Goal: Task Accomplishment & Management: Manage account settings

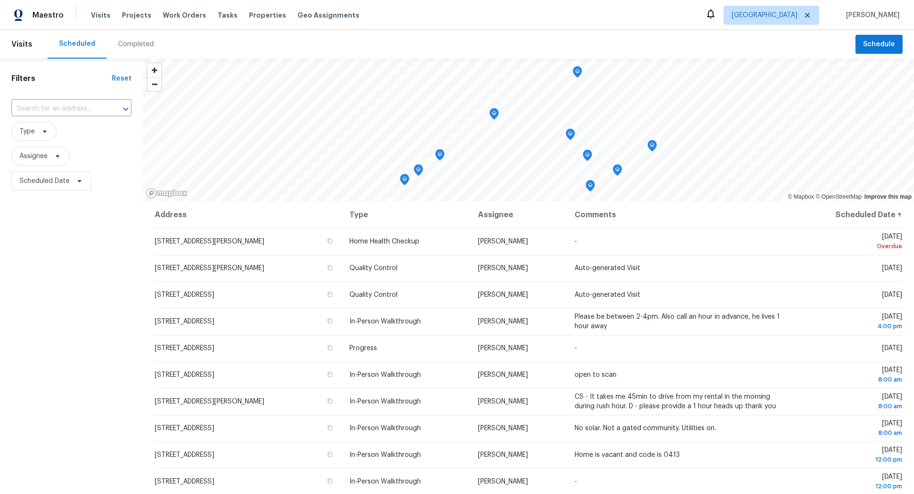
scroll to position [190, 0]
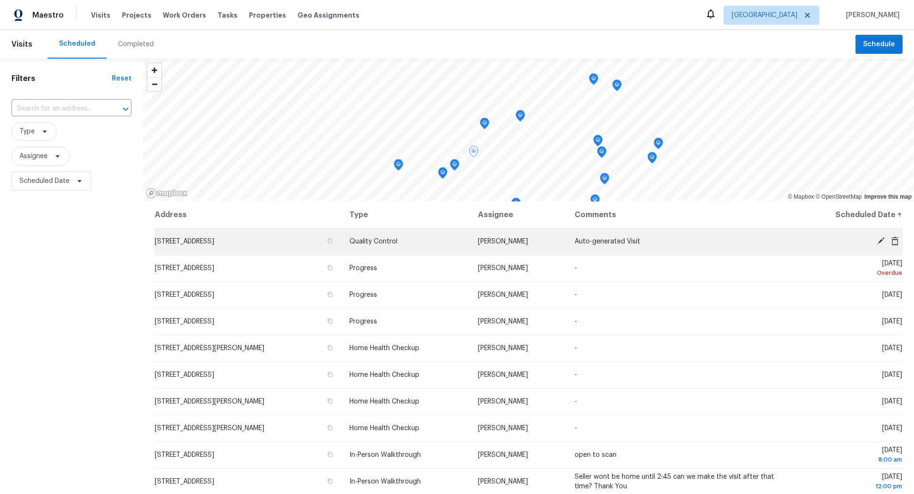
click at [881, 239] on icon at bounding box center [881, 241] width 8 height 8
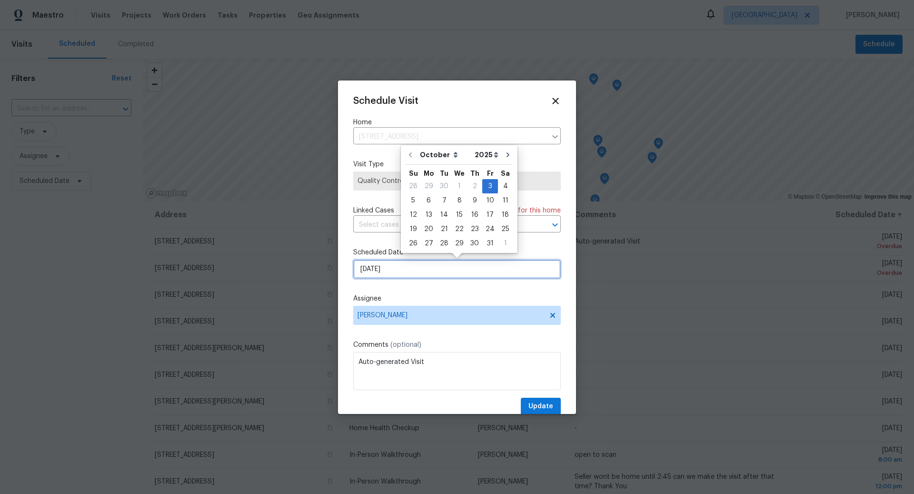
click at [424, 267] on input "[DATE]" at bounding box center [457, 268] width 208 height 19
click at [426, 203] on div "6" at bounding box center [429, 200] width 16 height 13
type input "[DATE]"
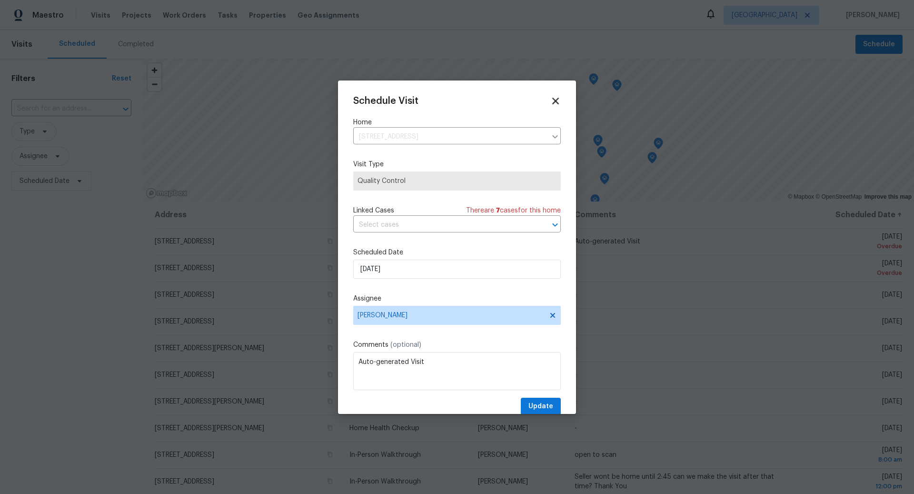
click at [553, 98] on icon at bounding box center [555, 101] width 7 height 7
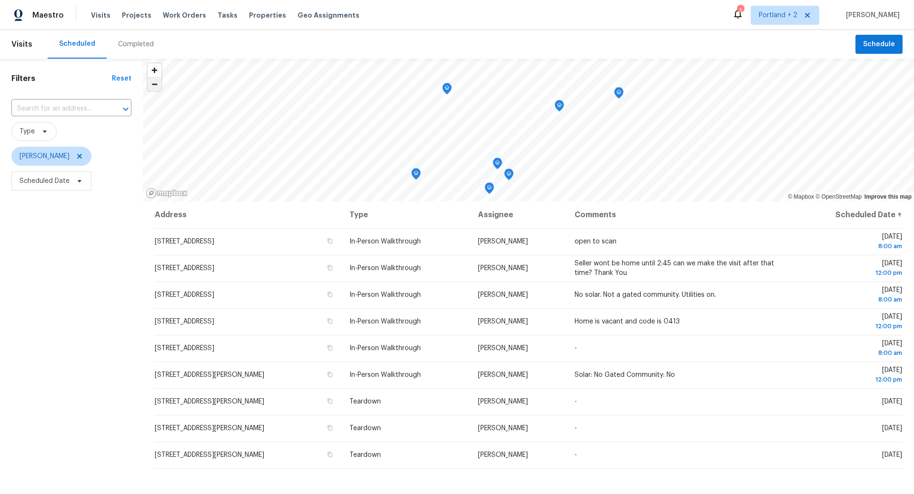
click at [157, 86] on span "Zoom out" at bounding box center [155, 84] width 14 height 13
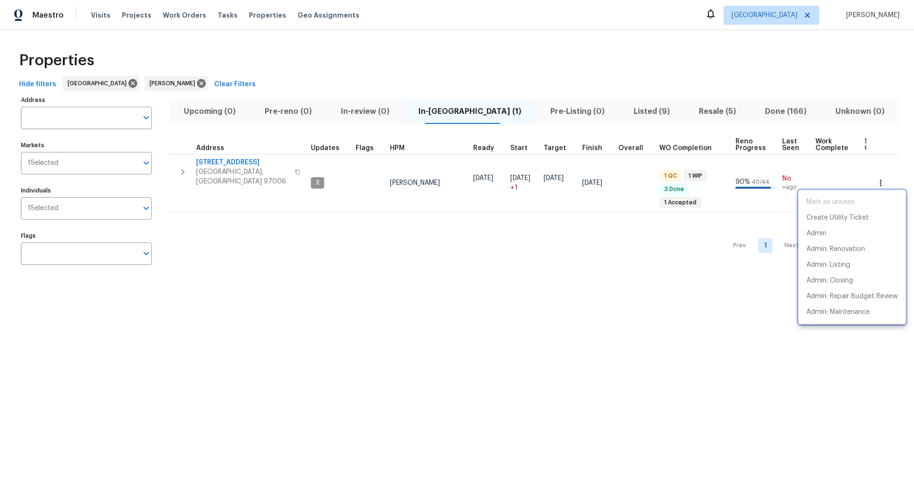
click at [556, 109] on div at bounding box center [457, 247] width 914 height 494
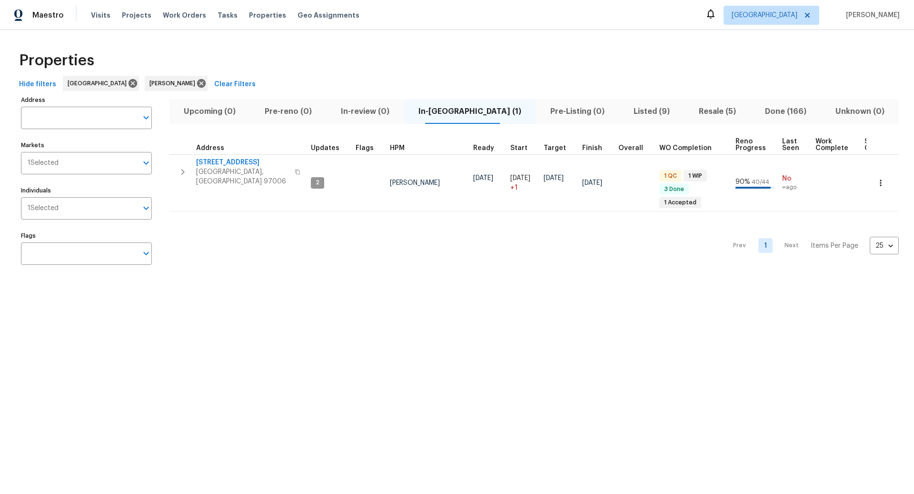
click at [556, 109] on span "Pre-Listing (0)" at bounding box center [578, 111] width 72 height 13
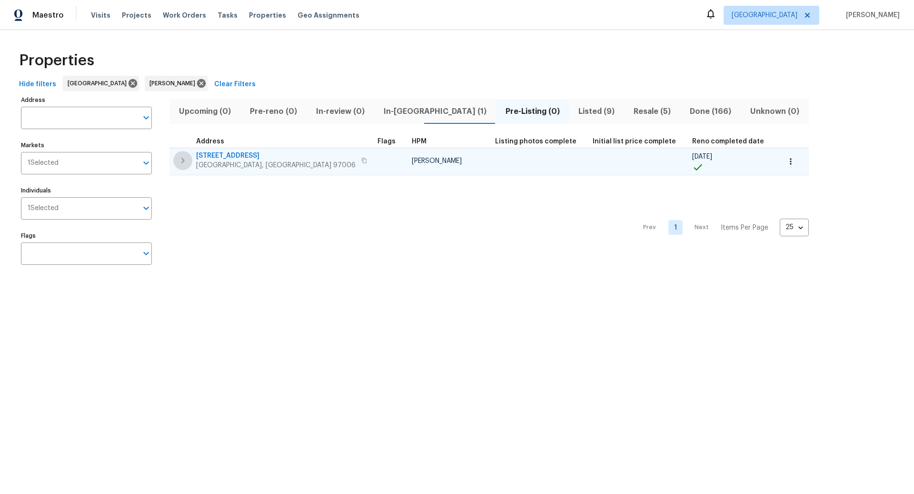
click at [183, 160] on icon "button" at bounding box center [182, 161] width 3 height 6
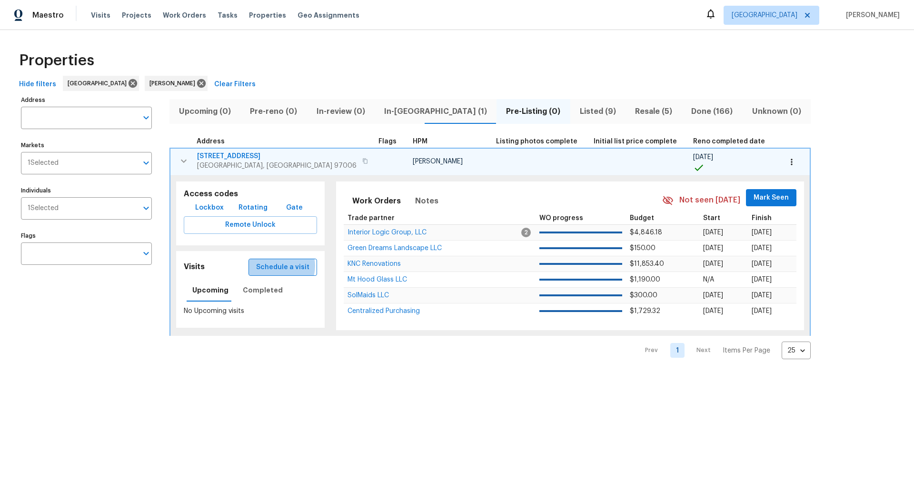
click at [261, 265] on span "Schedule a visit" at bounding box center [282, 267] width 53 height 12
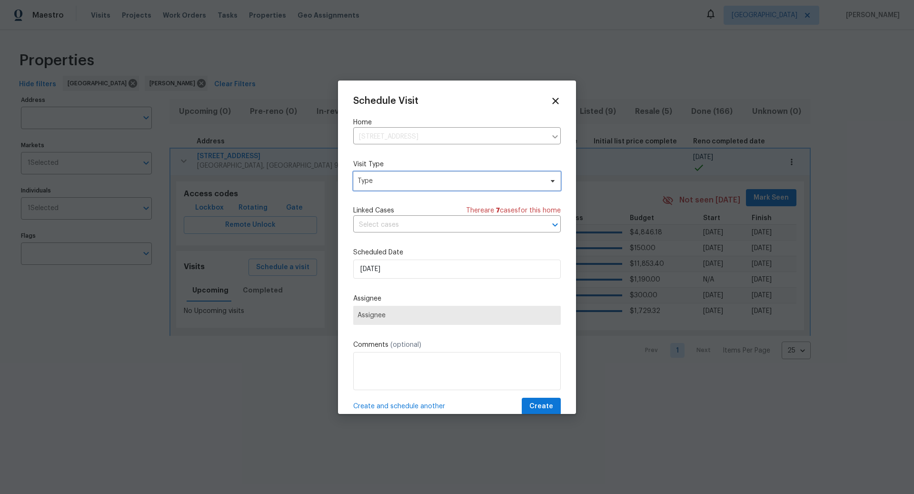
click at [424, 183] on span "Type" at bounding box center [450, 181] width 185 height 10
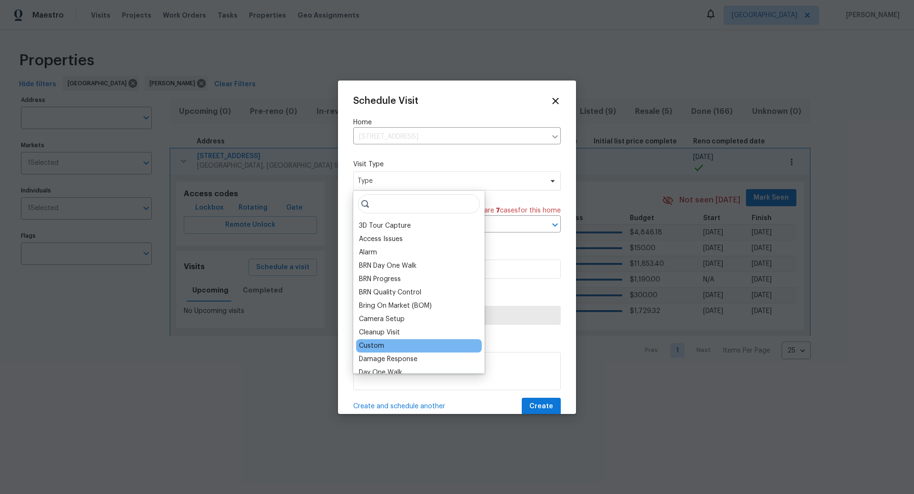
click at [376, 342] on div "Custom" at bounding box center [371, 346] width 25 height 10
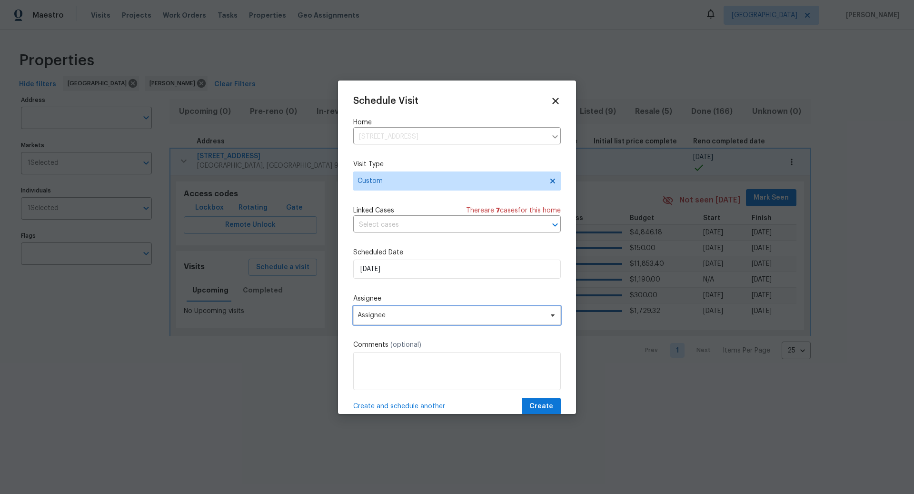
click at [397, 314] on span "Assignee" at bounding box center [451, 315] width 187 height 8
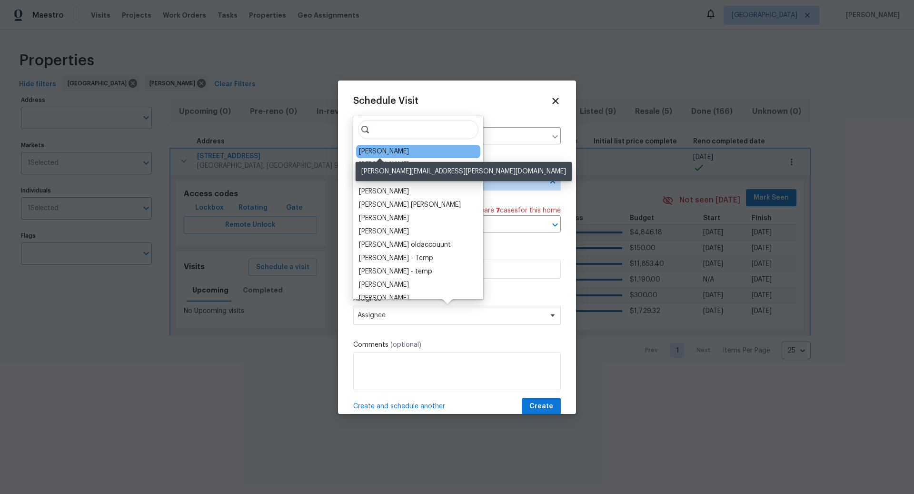
click at [385, 149] on div "[PERSON_NAME]" at bounding box center [384, 152] width 50 height 10
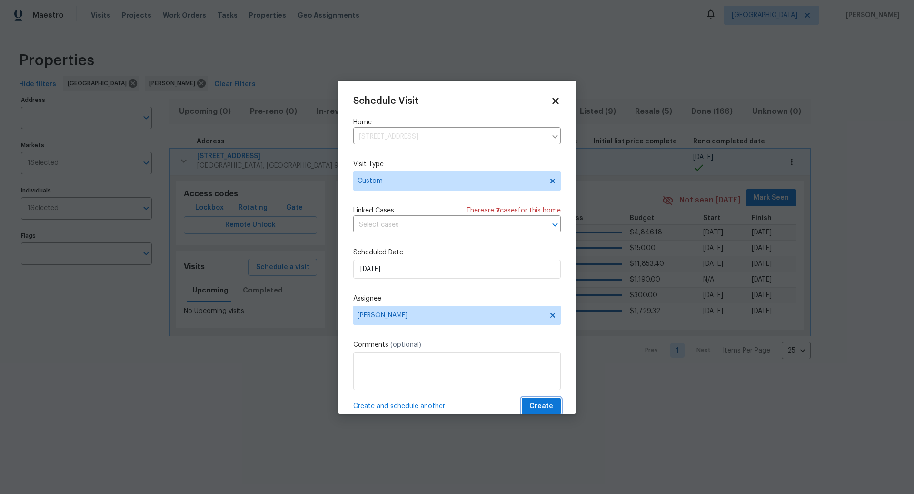
click at [541, 402] on span "Create" at bounding box center [541, 406] width 24 height 12
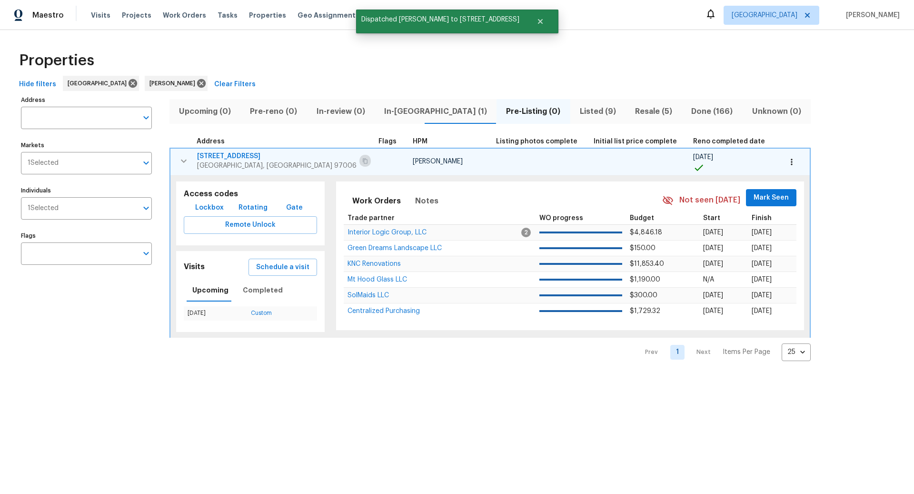
click at [362, 161] on icon "button" at bounding box center [365, 161] width 6 height 6
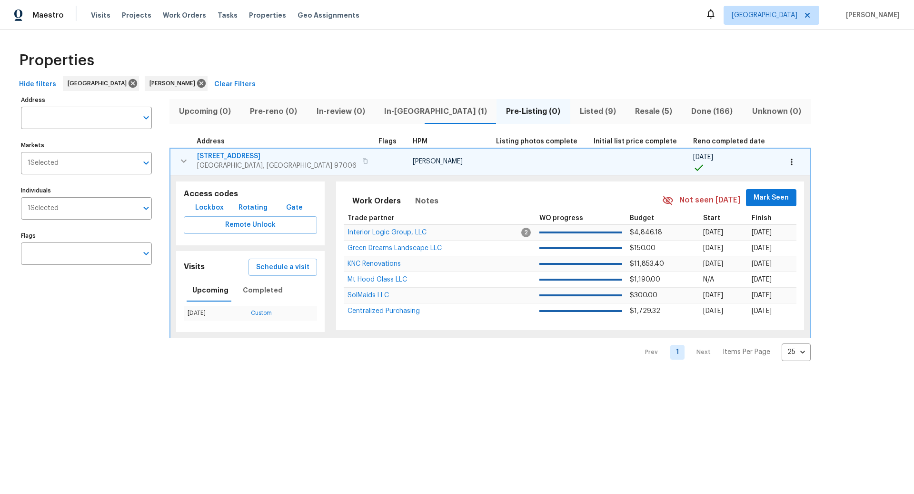
click at [787, 160] on icon "button" at bounding box center [792, 162] width 10 height 10
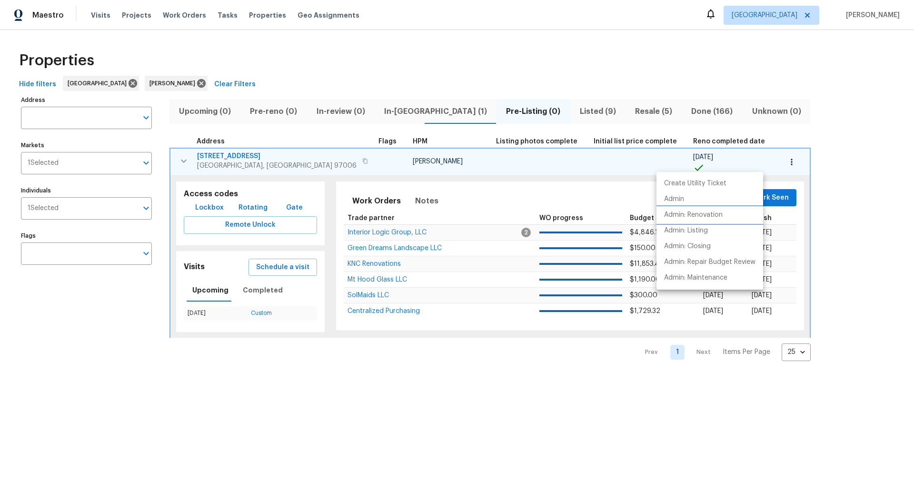
click at [697, 215] on p "Admin: Renovation" at bounding box center [693, 215] width 59 height 10
click at [523, 110] on div at bounding box center [457, 247] width 914 height 494
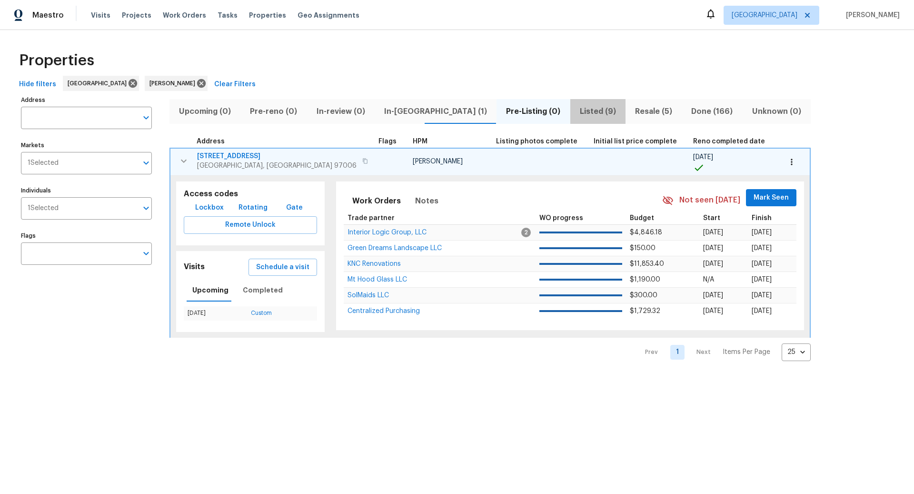
click at [576, 110] on span "Listed (9)" at bounding box center [598, 111] width 44 height 13
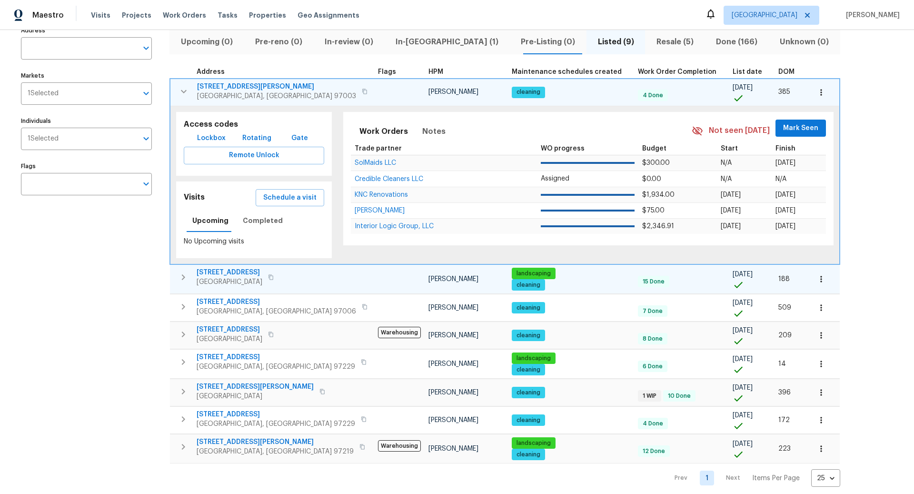
scroll to position [74, 0]
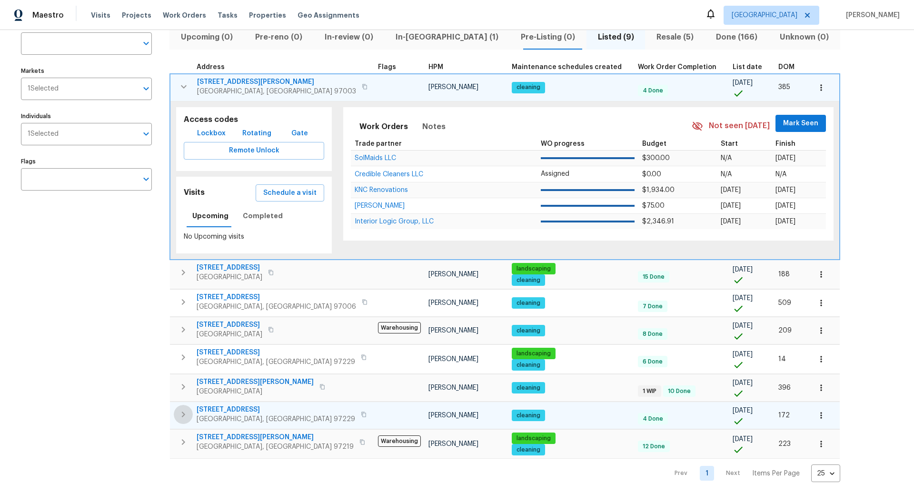
click at [185, 409] on icon "button" at bounding box center [183, 413] width 11 height 11
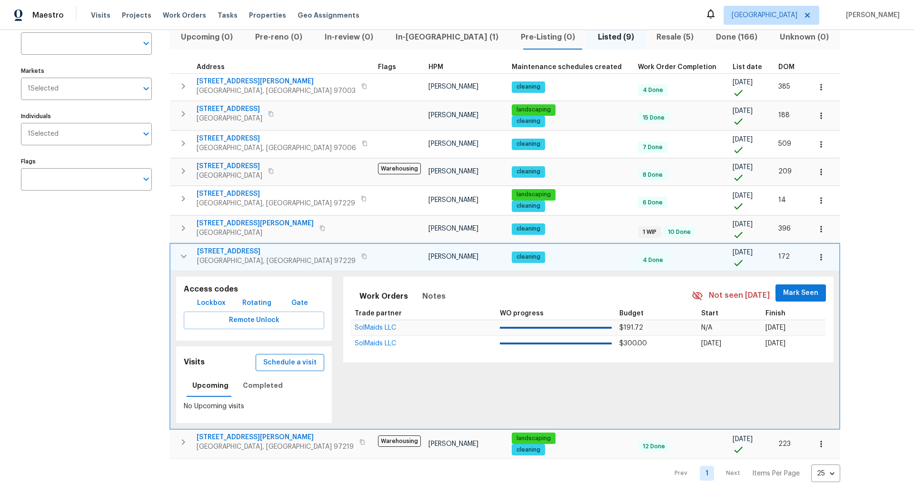
click at [278, 359] on span "Schedule a visit" at bounding box center [289, 363] width 53 height 12
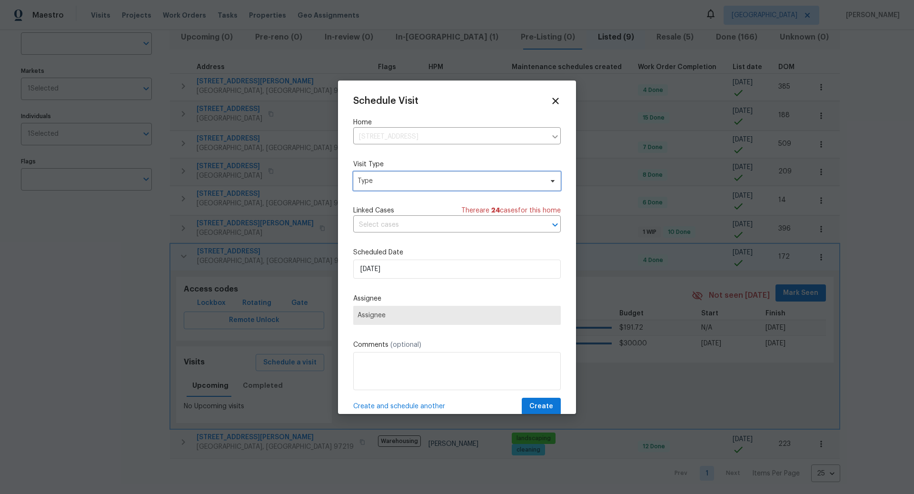
click at [418, 181] on span "Type" at bounding box center [450, 181] width 185 height 10
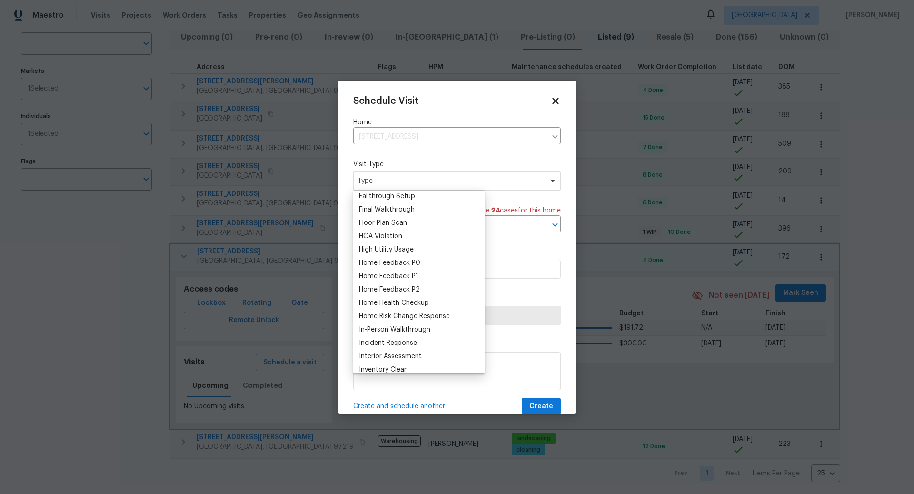
scroll to position [235, 0]
click at [394, 299] on div "Home Health Checkup" at bounding box center [394, 297] width 70 height 10
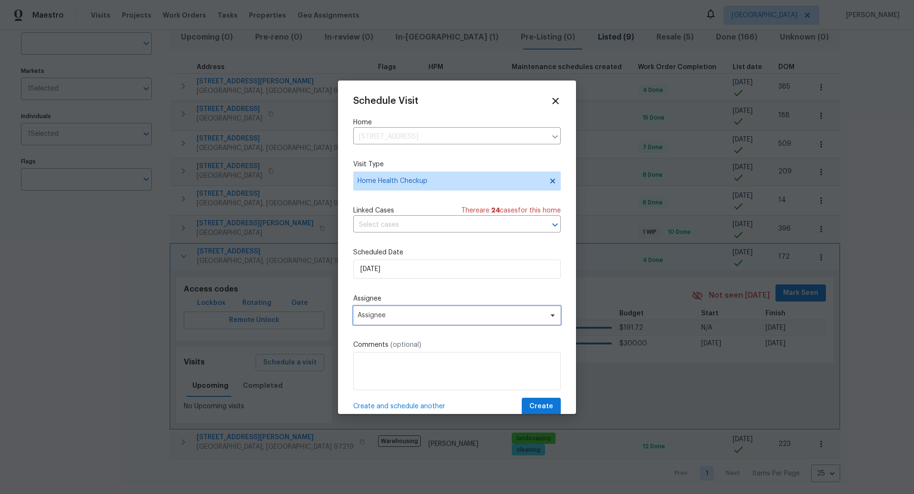
click at [395, 314] on span "Assignee" at bounding box center [451, 315] width 187 height 8
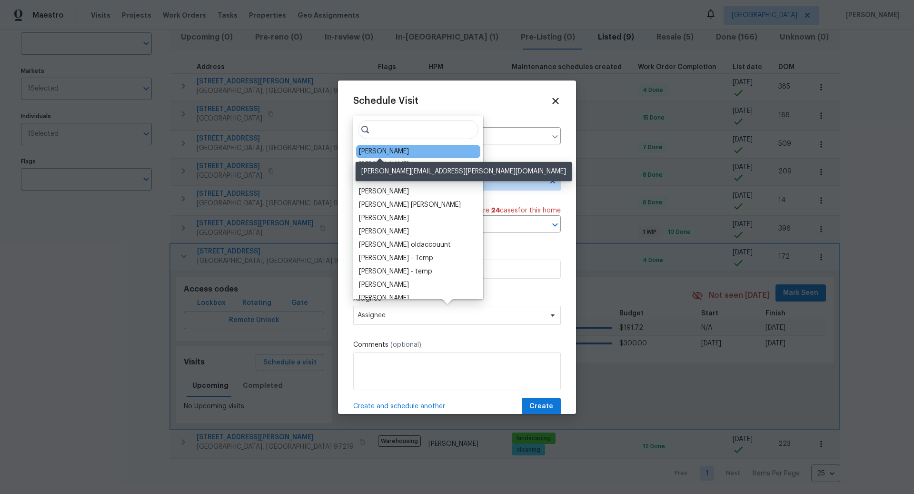
click at [384, 153] on div "[PERSON_NAME]" at bounding box center [384, 152] width 50 height 10
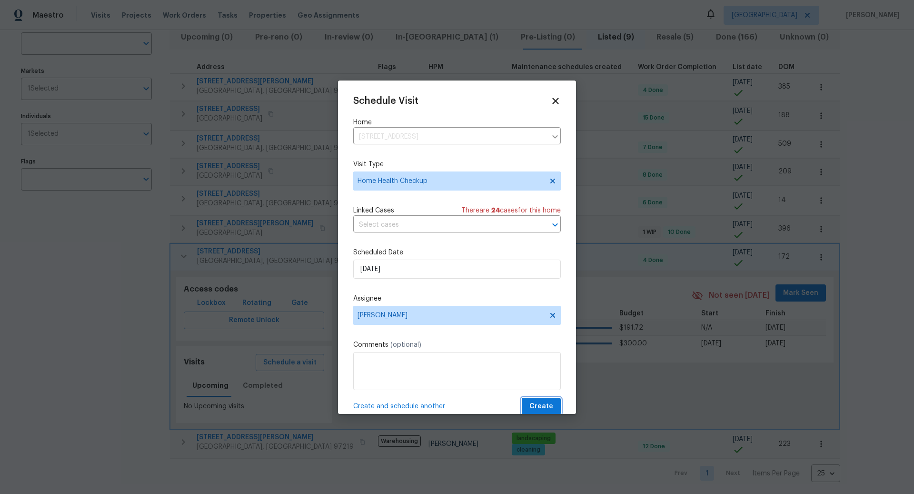
click at [546, 404] on span "Create" at bounding box center [541, 406] width 24 height 12
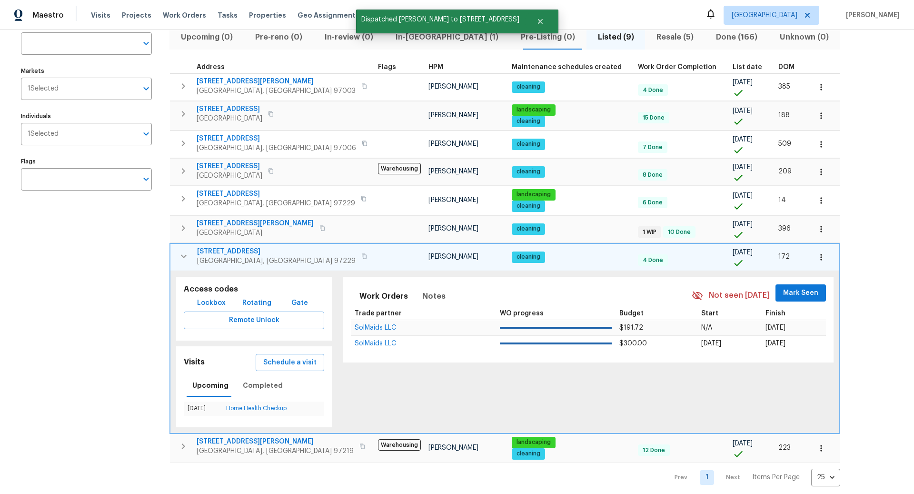
click at [361, 254] on icon "button" at bounding box center [364, 256] width 6 height 6
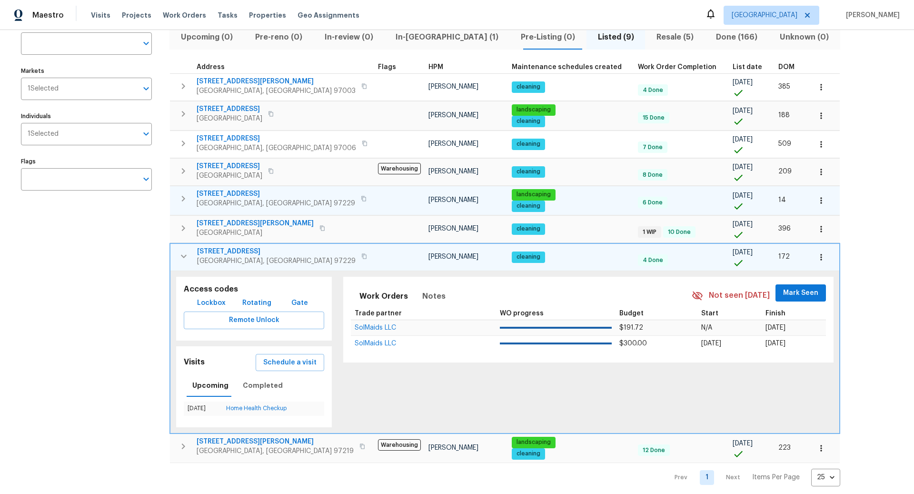
scroll to position [78, 0]
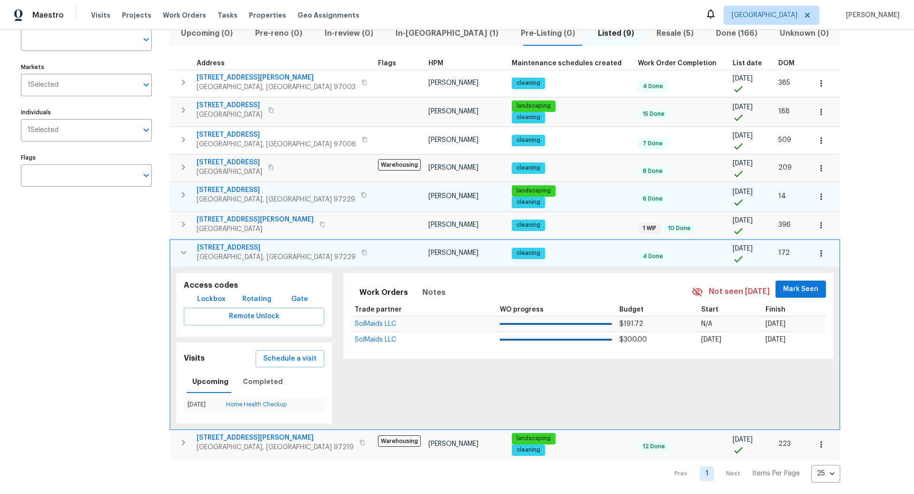
click at [183, 189] on icon "button" at bounding box center [183, 194] width 11 height 11
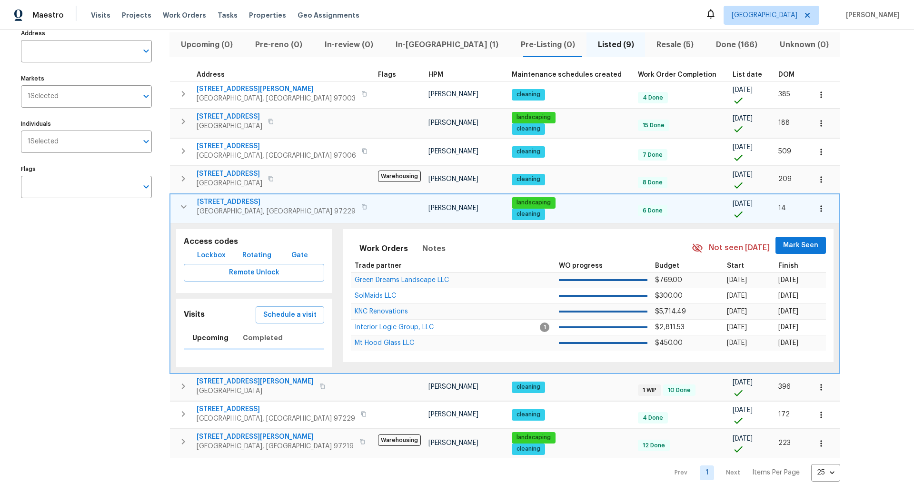
scroll to position [74, 0]
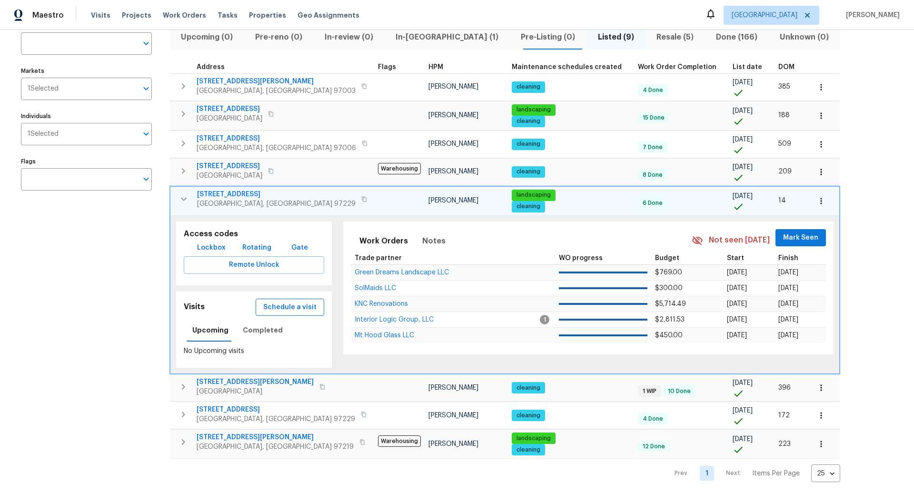
click at [285, 303] on span "Schedule a visit" at bounding box center [289, 307] width 53 height 12
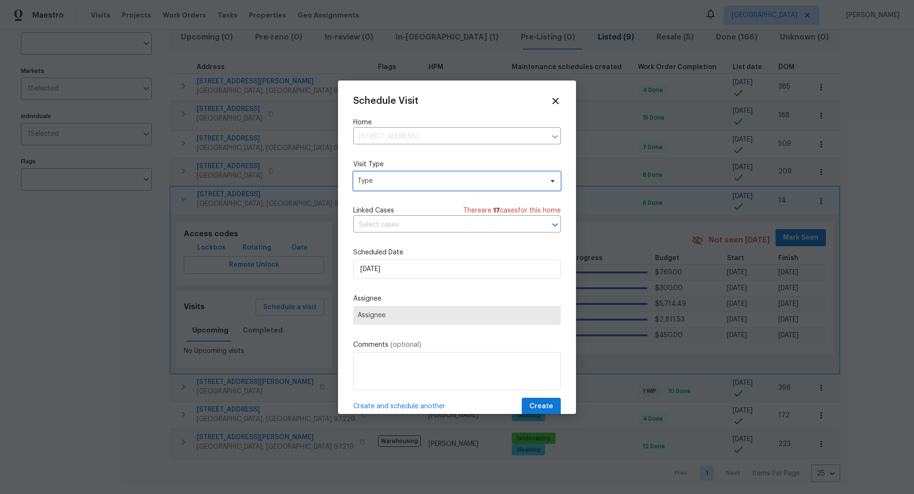
click at [391, 177] on span "Type" at bounding box center [450, 181] width 185 height 10
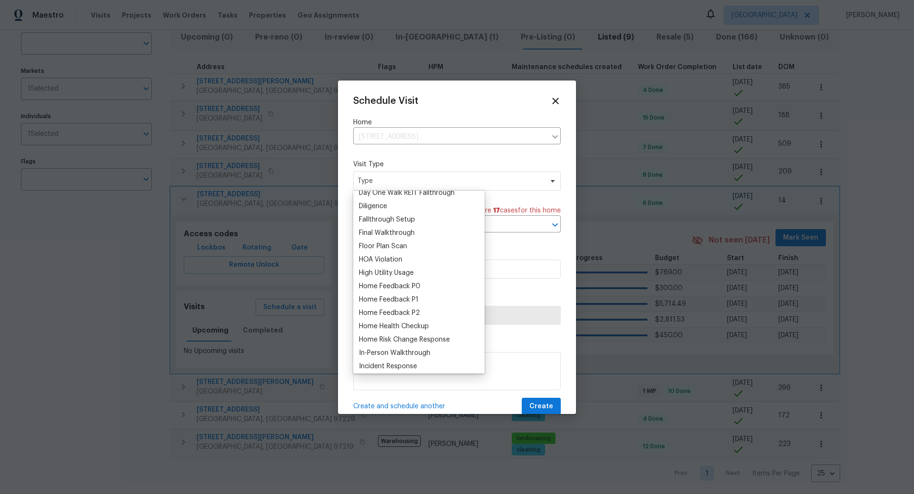
scroll to position [208, 0]
click at [387, 323] on div "Home Health Checkup" at bounding box center [394, 325] width 70 height 10
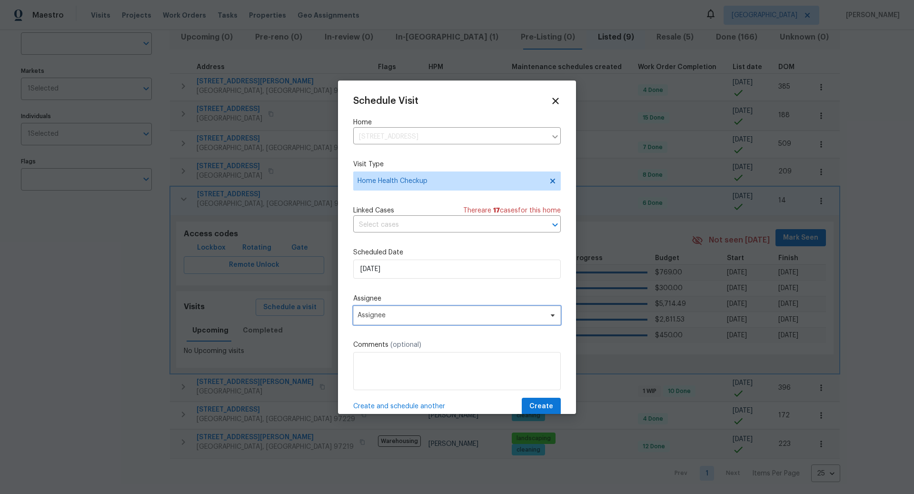
click at [395, 315] on span "Assignee" at bounding box center [451, 315] width 187 height 8
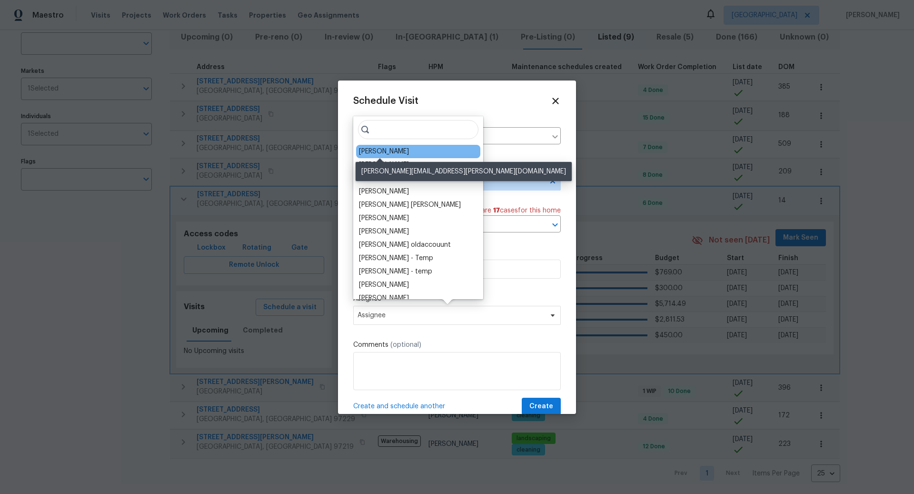
click at [366, 147] on div "[PERSON_NAME]" at bounding box center [384, 152] width 50 height 10
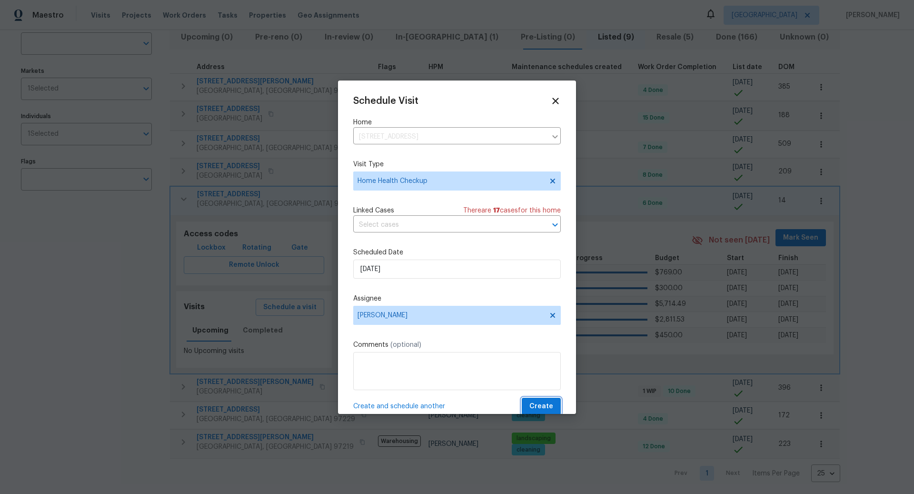
click at [541, 402] on span "Create" at bounding box center [541, 406] width 24 height 12
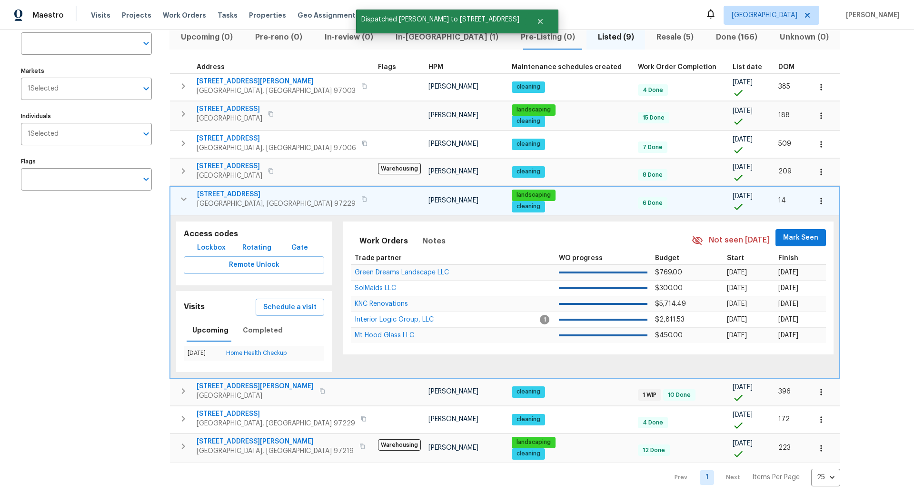
click at [361, 197] on icon "button" at bounding box center [364, 199] width 6 height 6
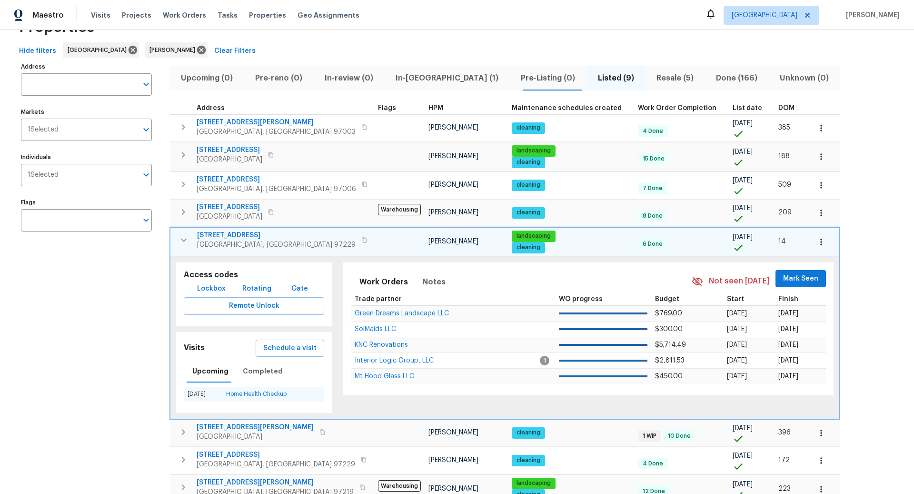
scroll to position [0, 0]
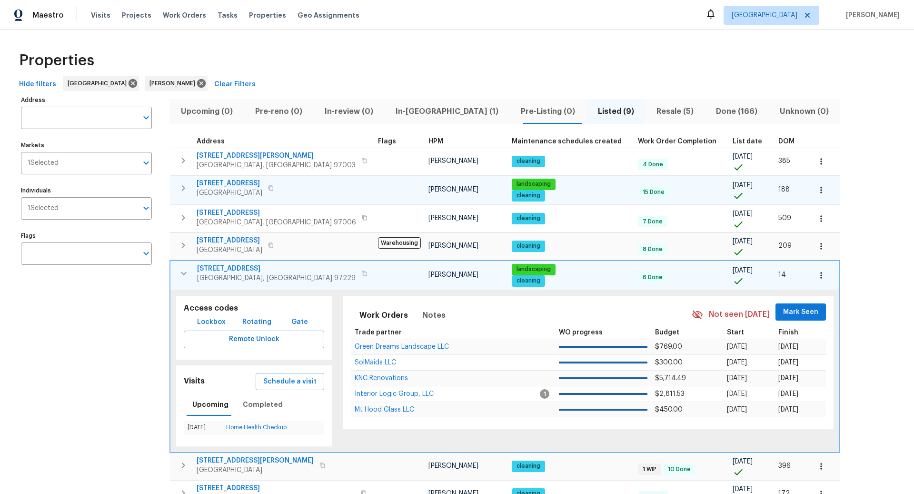
click at [184, 186] on icon "button" at bounding box center [183, 188] width 3 height 6
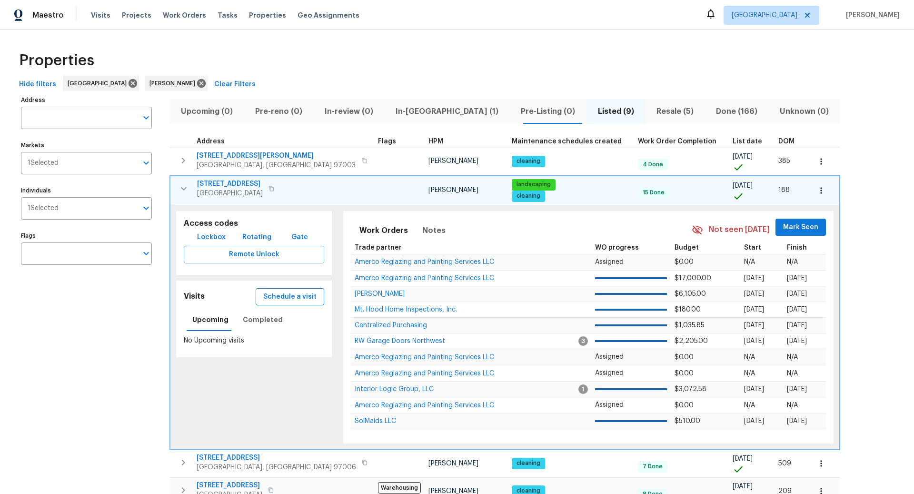
click at [281, 293] on span "Schedule a visit" at bounding box center [289, 297] width 53 height 12
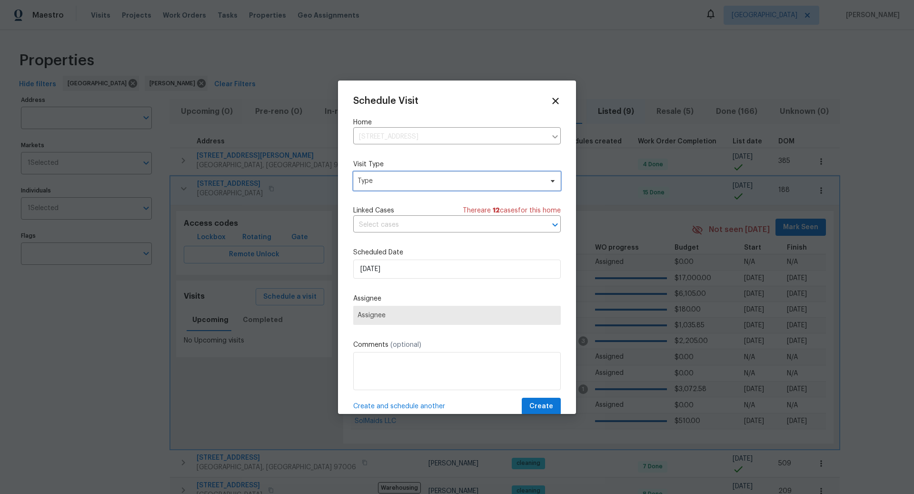
click at [385, 178] on span "Type" at bounding box center [450, 181] width 185 height 10
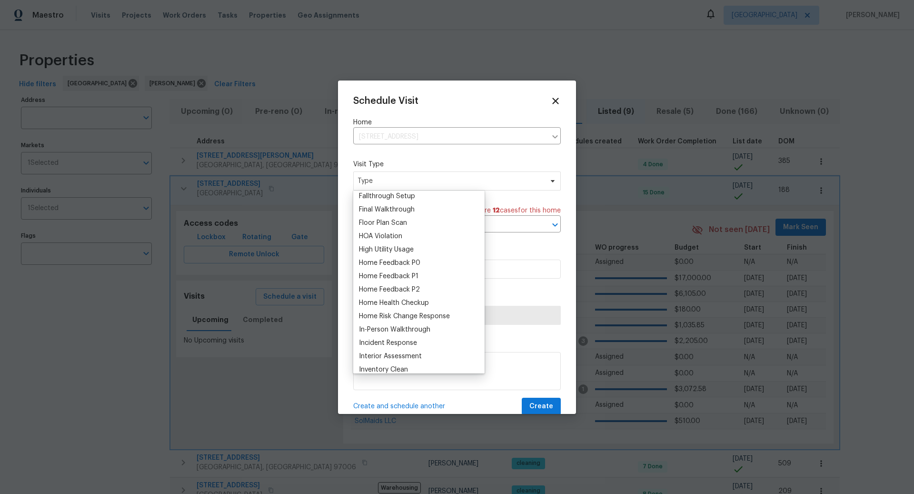
scroll to position [230, 0]
click at [386, 301] on div "Home Health Checkup" at bounding box center [394, 302] width 70 height 10
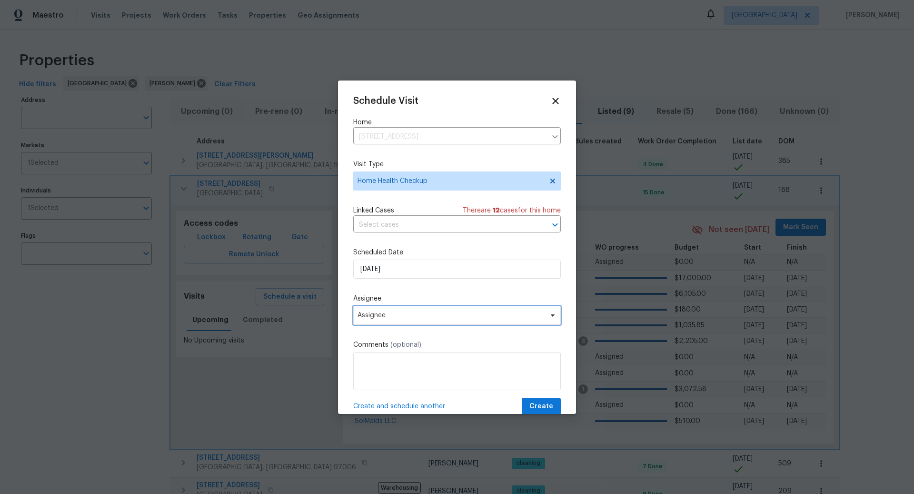
click at [390, 314] on span "Assignee" at bounding box center [451, 315] width 187 height 8
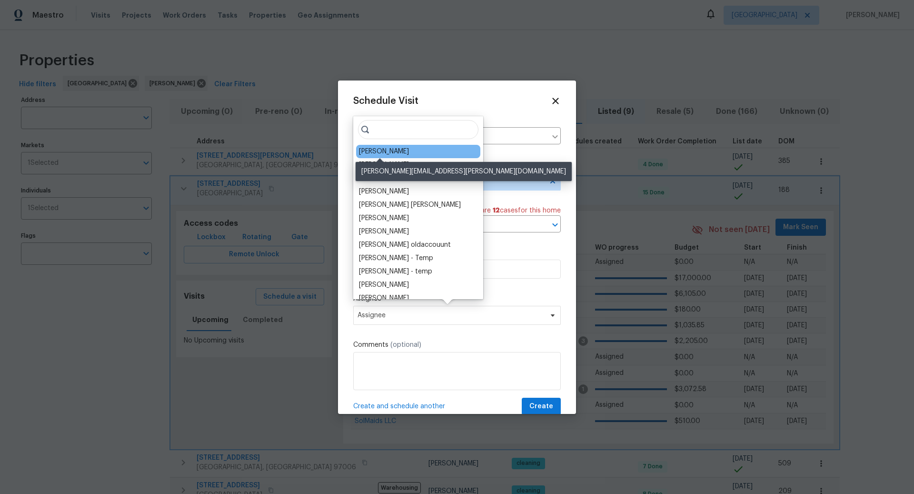
click at [383, 152] on div "[PERSON_NAME]" at bounding box center [384, 152] width 50 height 10
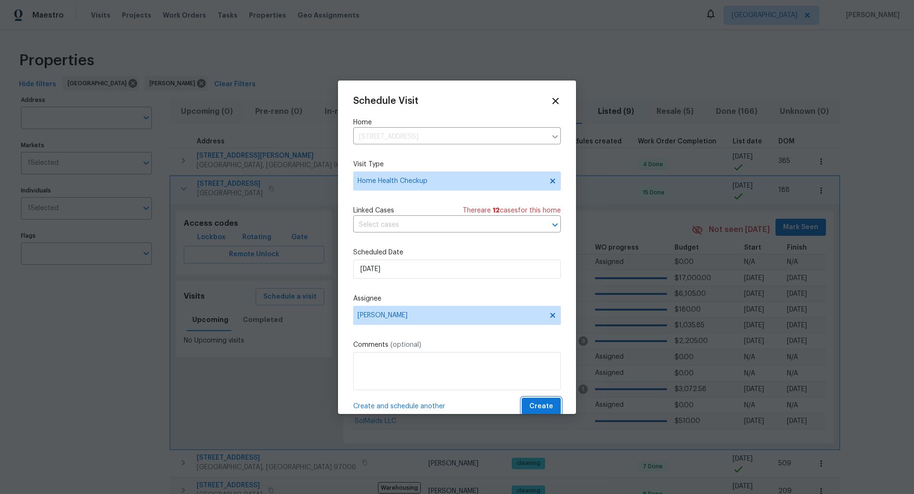
click at [541, 404] on span "Create" at bounding box center [541, 406] width 24 height 12
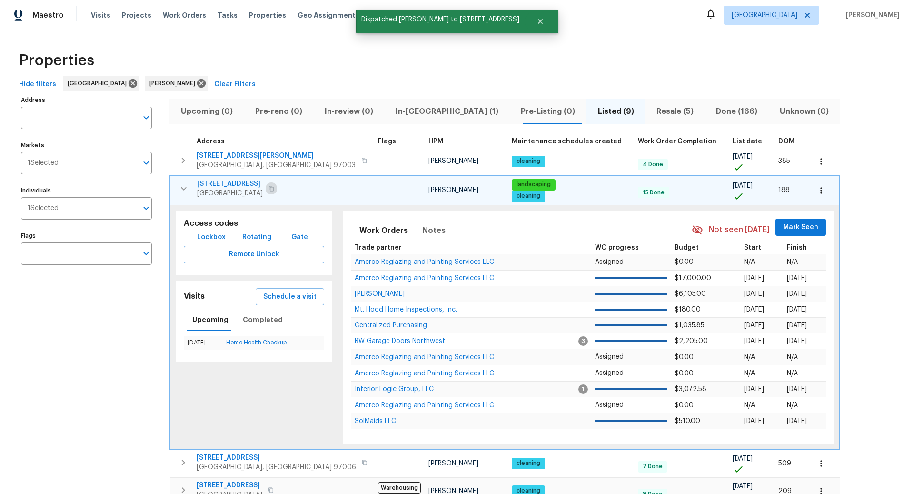
click at [268, 189] on icon "button" at bounding box center [271, 189] width 6 height 6
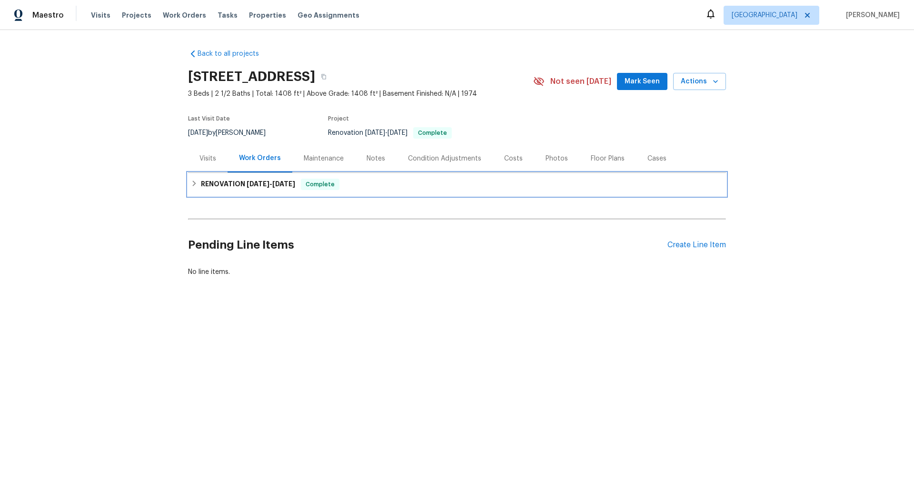
click at [457, 193] on div "RENOVATION 9/22/25 - 10/2/25 Complete" at bounding box center [457, 184] width 538 height 23
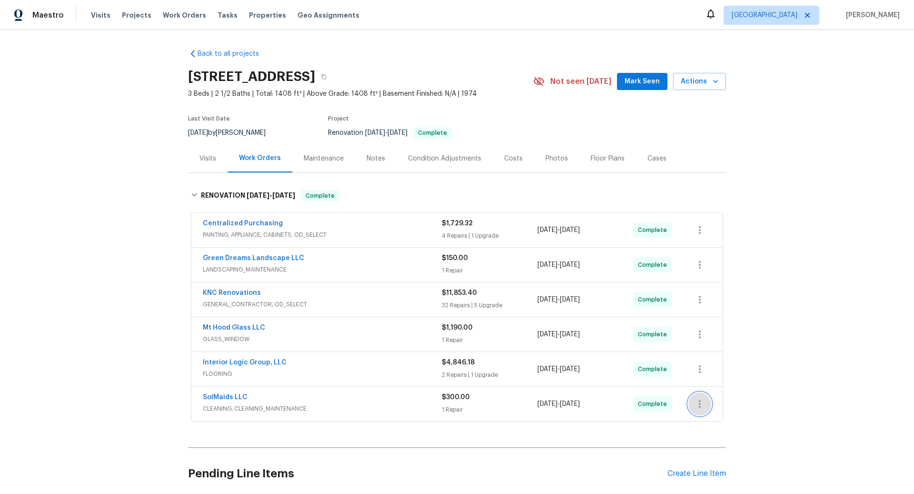
click at [702, 403] on icon "button" at bounding box center [699, 403] width 11 height 11
click at [392, 408] on div at bounding box center [457, 247] width 914 height 494
click at [292, 404] on span "CLEANING, CLEANING_MAINTENANCE" at bounding box center [322, 409] width 239 height 10
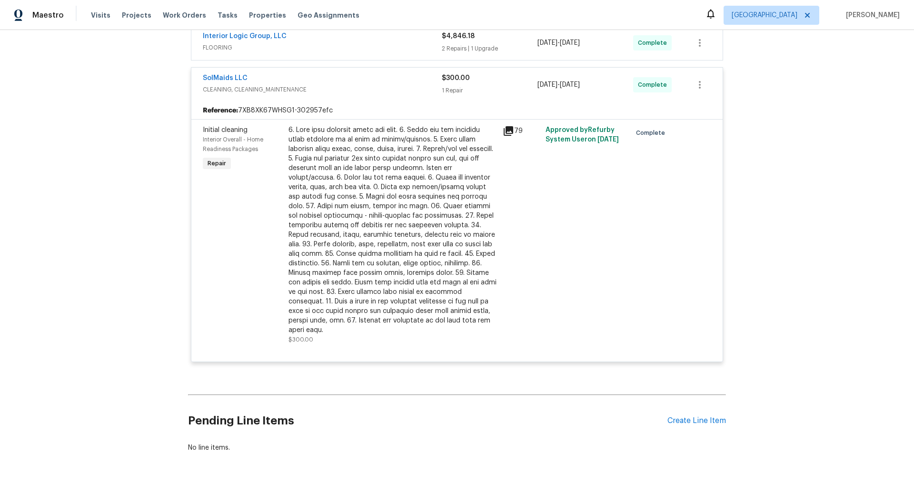
scroll to position [337, 0]
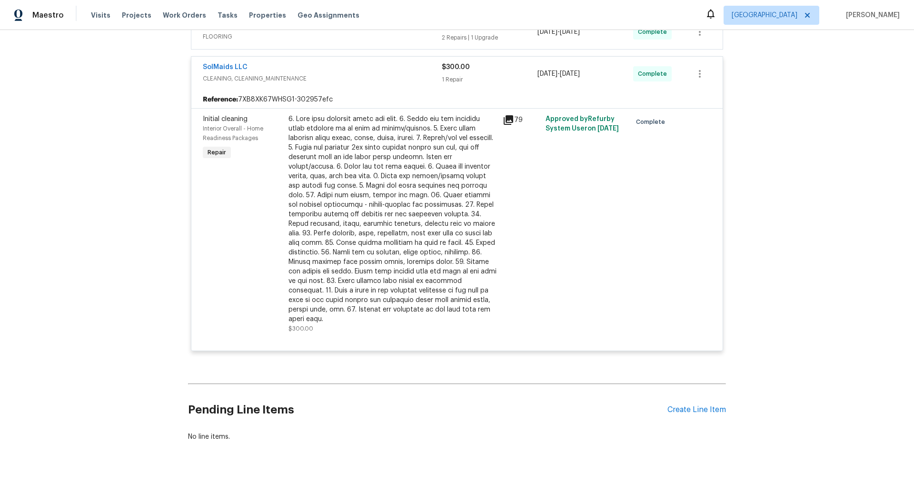
click at [347, 238] on div at bounding box center [392, 218] width 209 height 209
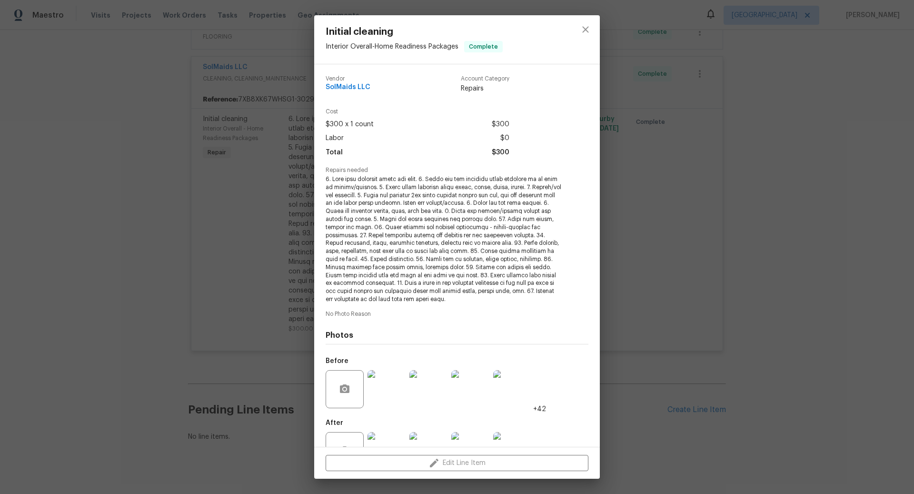
scroll to position [33, 0]
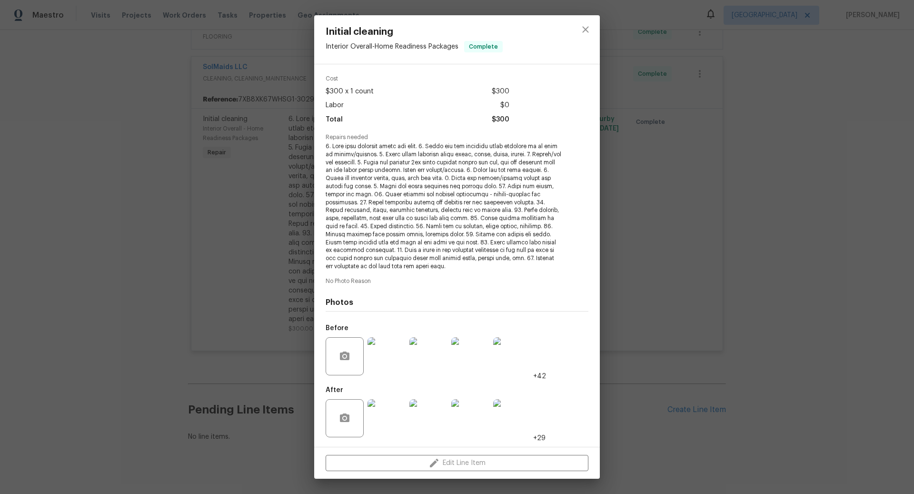
click at [424, 419] on img at bounding box center [428, 418] width 38 height 38
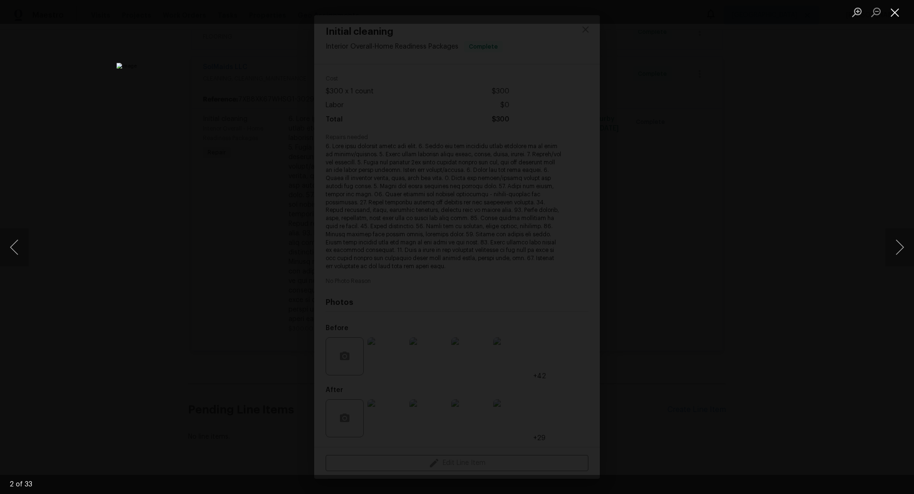
click at [894, 10] on button "Close lightbox" at bounding box center [894, 12] width 19 height 17
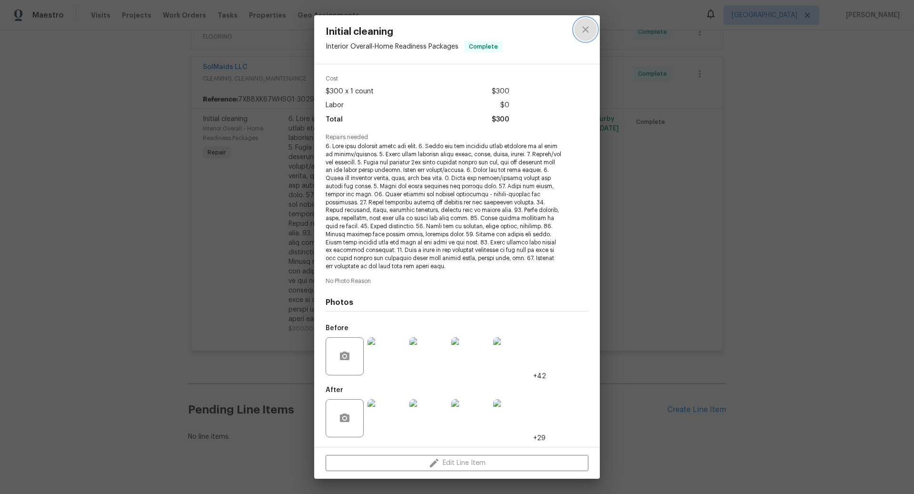
click at [588, 30] on icon "close" at bounding box center [585, 29] width 11 height 11
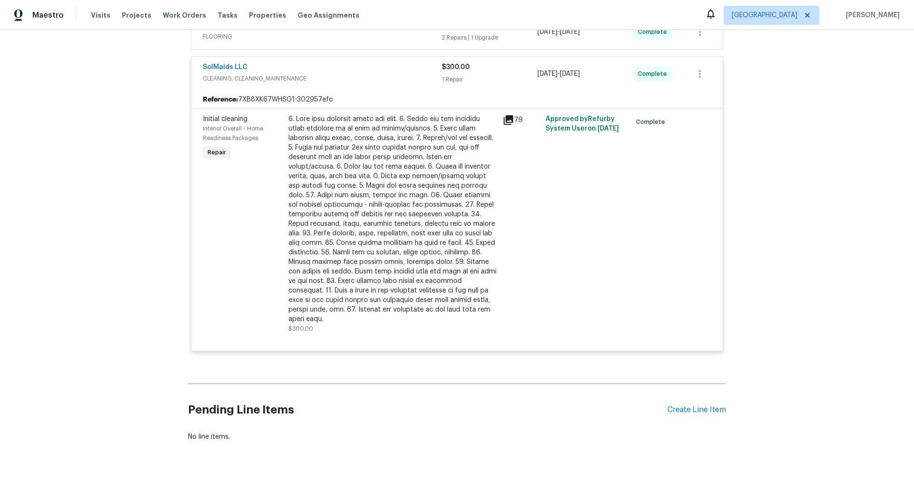
scroll to position [0, 0]
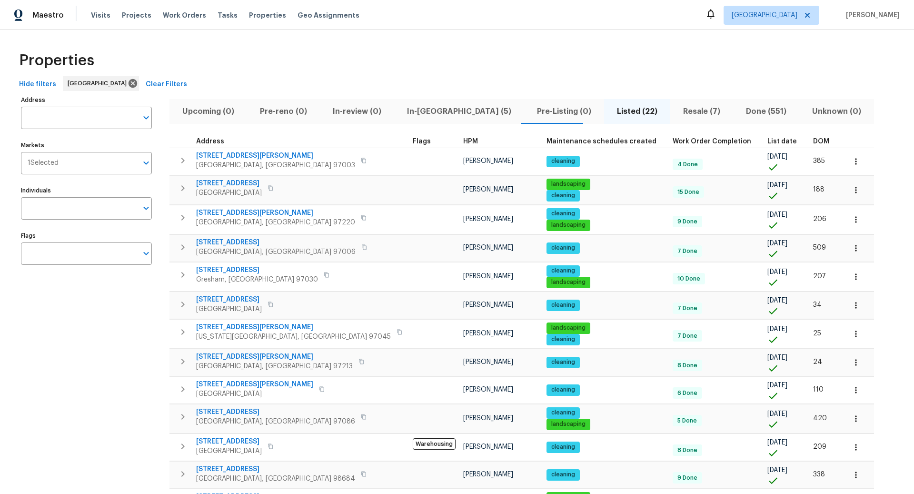
click at [530, 111] on span "Pre-Listing (0)" at bounding box center [564, 111] width 69 height 13
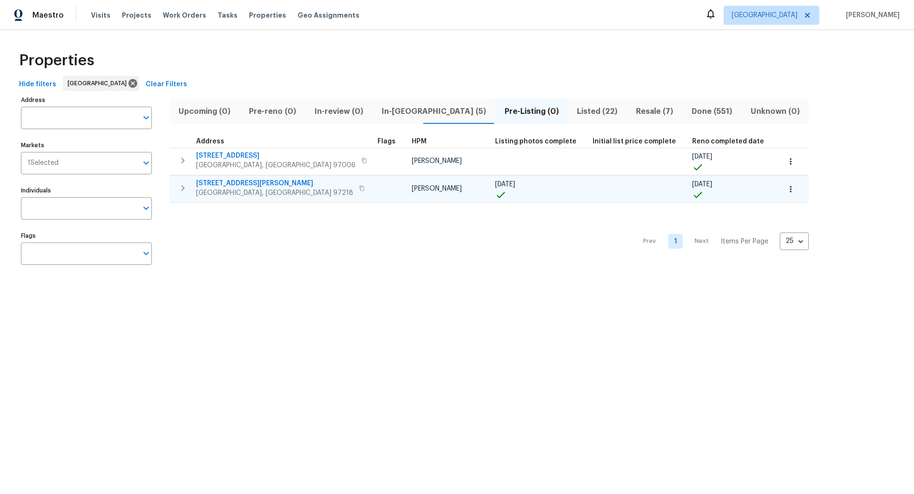
click at [182, 186] on icon "button" at bounding box center [182, 187] width 11 height 11
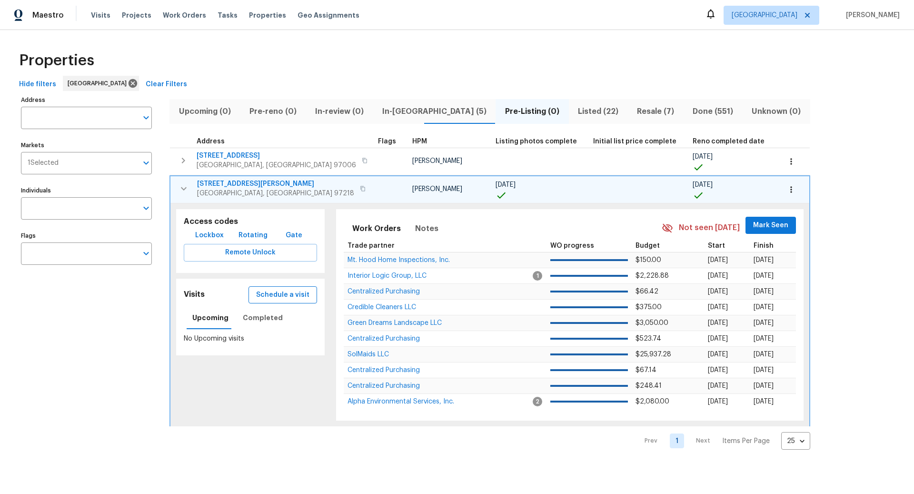
click at [275, 291] on span "Schedule a visit" at bounding box center [282, 295] width 53 height 12
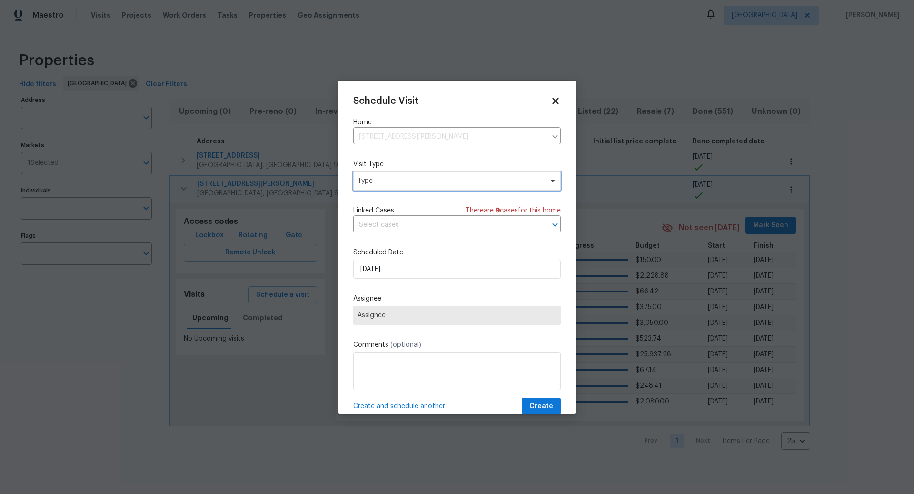
click at [410, 176] on span "Type" at bounding box center [450, 181] width 185 height 10
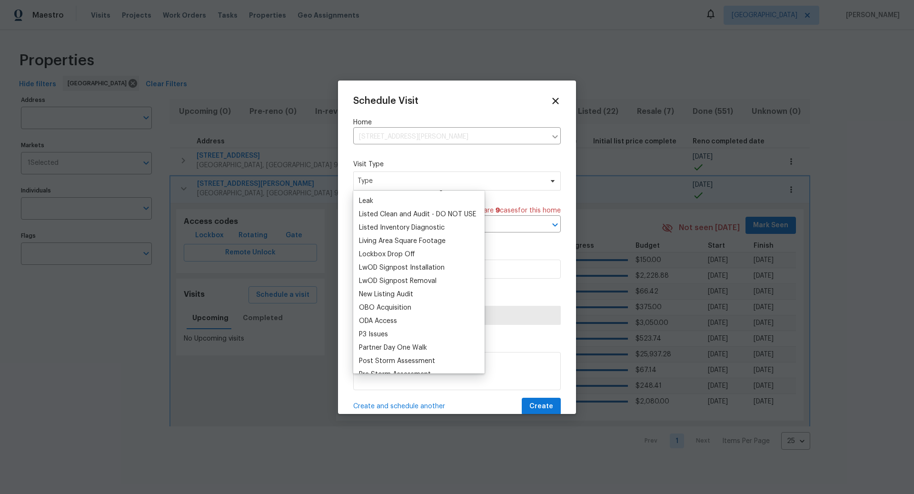
scroll to position [438, 0]
click at [391, 295] on div "New Listing Audit" at bounding box center [386, 294] width 54 height 10
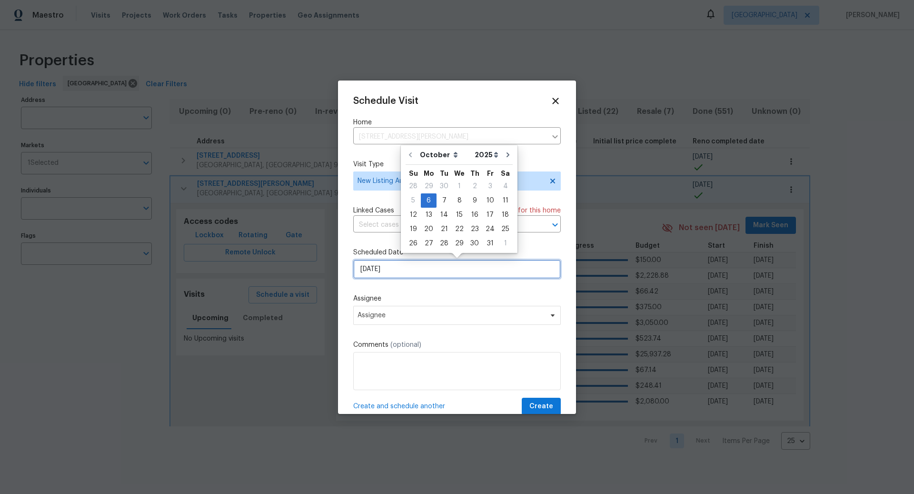
click at [404, 270] on input "10/6/2025" at bounding box center [457, 268] width 208 height 19
click at [446, 199] on div "7" at bounding box center [444, 200] width 15 height 13
type input "10/7/2025"
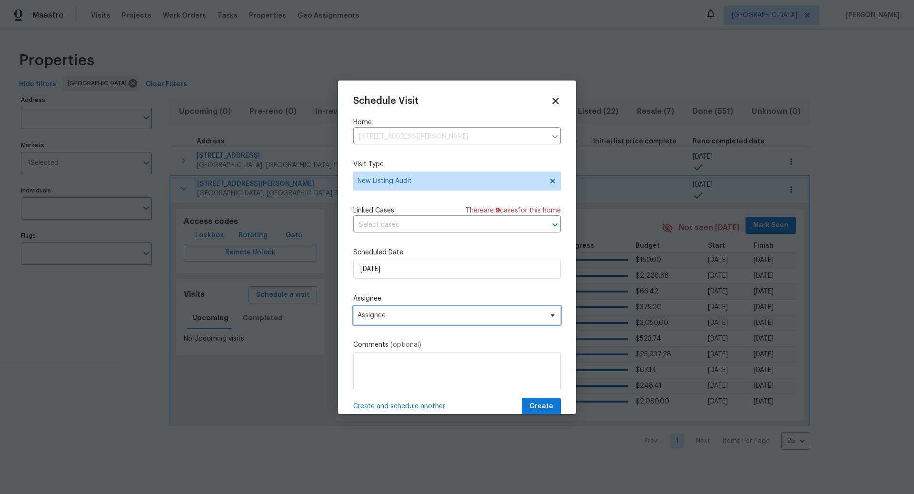
click at [477, 313] on span "Assignee" at bounding box center [451, 315] width 187 height 8
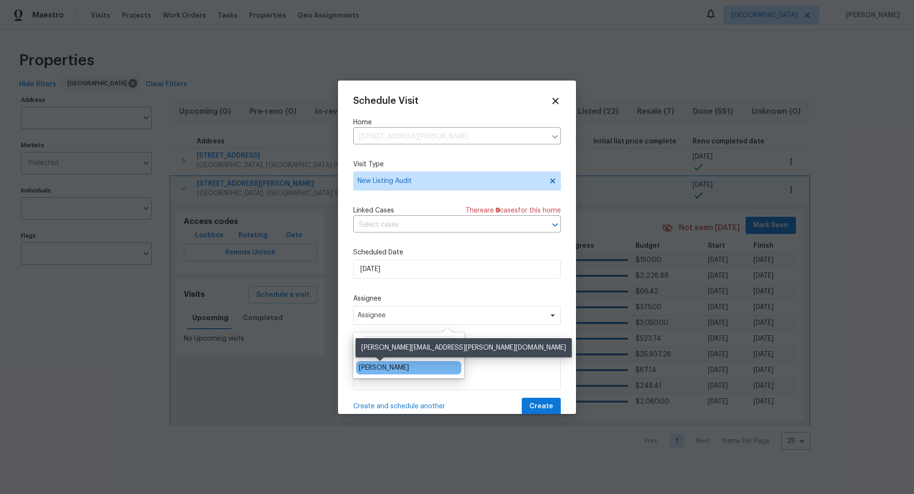
type input "Nichole"
click at [391, 367] on div "[PERSON_NAME]" at bounding box center [384, 368] width 50 height 10
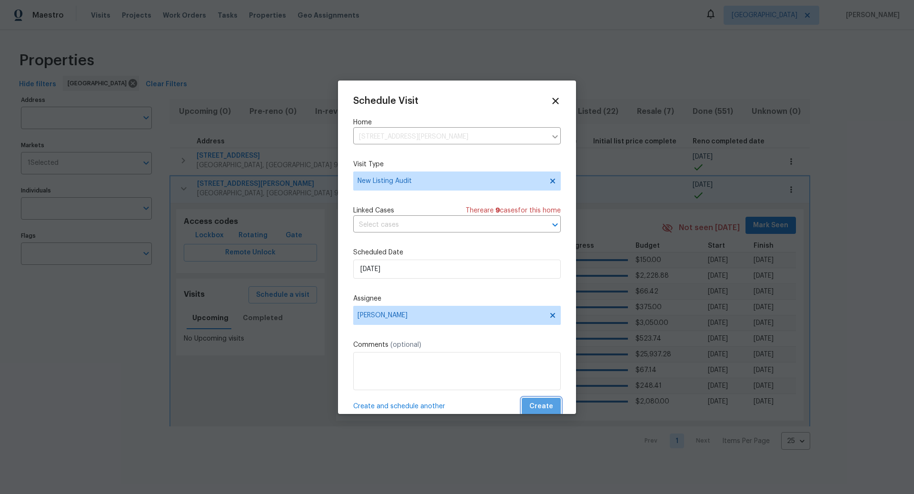
click at [543, 404] on span "Create" at bounding box center [541, 406] width 24 height 12
